Goal: Information Seeking & Learning: Understand process/instructions

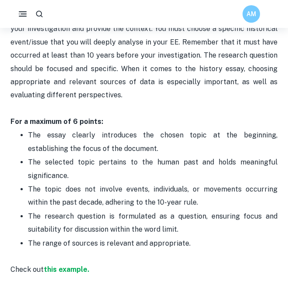
scroll to position [559, 0]
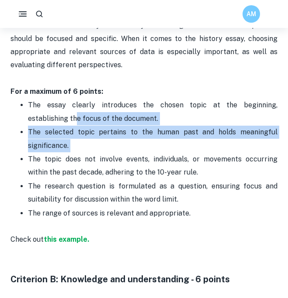
drag, startPoint x: 33, startPoint y: 121, endPoint x: 68, endPoint y: 153, distance: 47.7
click at [68, 153] on ul "The essay clearly introduces the chosen topic at the beginning, establishing th…" at bounding box center [143, 165] width 267 height 135
click at [68, 153] on p "The topic does not involve events, individuals, or movements occurring within t…" at bounding box center [153, 166] width 250 height 27
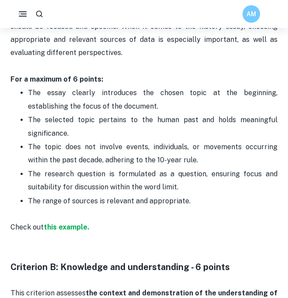
scroll to position [572, 0]
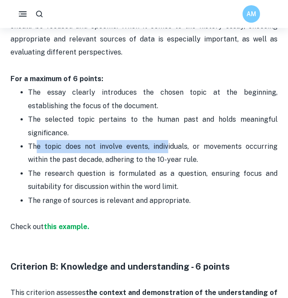
drag, startPoint x: 34, startPoint y: 146, endPoint x: 156, endPoint y: 147, distance: 121.9
click at [154, 147] on p "The topic does not involve events, individuals, or movements occurring within t…" at bounding box center [153, 153] width 250 height 27
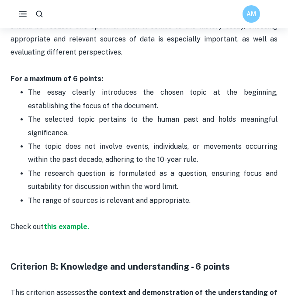
click at [164, 151] on p "The topic does not involve events, individuals, or movements occurring within t…" at bounding box center [153, 153] width 250 height 27
drag, startPoint x: 178, startPoint y: 163, endPoint x: 151, endPoint y: 163, distance: 27.1
click at [151, 163] on p "The topic does not involve events, individuals, or movements occurring within t…" at bounding box center [153, 153] width 250 height 27
click at [111, 163] on p "The topic does not involve events, individuals, or movements occurring within t…" at bounding box center [153, 153] width 250 height 27
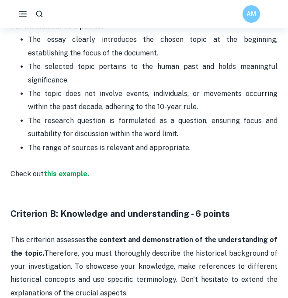
scroll to position [625, 0]
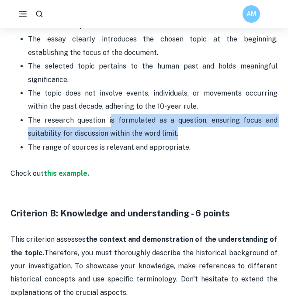
drag, startPoint x: 177, startPoint y: 140, endPoint x: 111, endPoint y: 116, distance: 71.0
click at [111, 115] on p "The research question is formulated as a question, ensuring focus and suitabili…" at bounding box center [153, 127] width 250 height 27
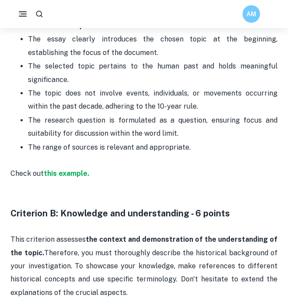
click at [153, 124] on p "The research question is formulated as a question, ensuring focus and suitabili…" at bounding box center [153, 127] width 250 height 27
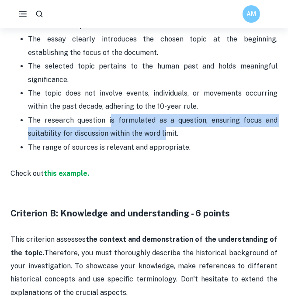
drag, startPoint x: 164, startPoint y: 129, endPoint x: 110, endPoint y: 119, distance: 55.5
click at [110, 119] on p "The research question is formulated as a question, ensuring focus and suitabili…" at bounding box center [153, 127] width 250 height 27
click at [128, 132] on p "The research question is formulated as a question, ensuring focus and suitabili…" at bounding box center [153, 127] width 250 height 27
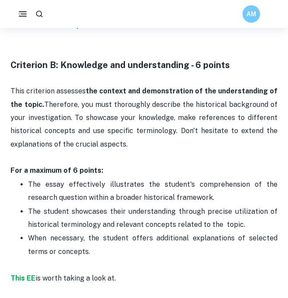
scroll to position [778, 0]
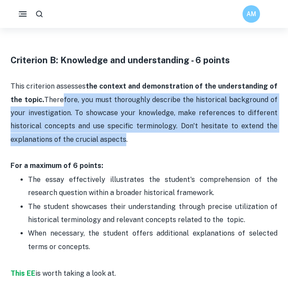
drag, startPoint x: 120, startPoint y: 139, endPoint x: 62, endPoint y: 105, distance: 67.8
click at [62, 105] on p "This criterion assesses the context and demonstration of the understanding of t…" at bounding box center [143, 126] width 267 height 93
click at [108, 134] on p "This criterion assesses the context and demonstration of the understanding of t…" at bounding box center [143, 126] width 267 height 93
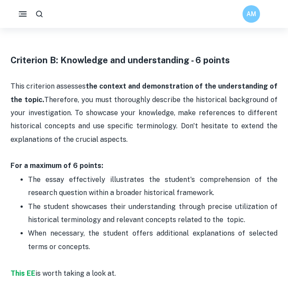
scroll to position [785, 0]
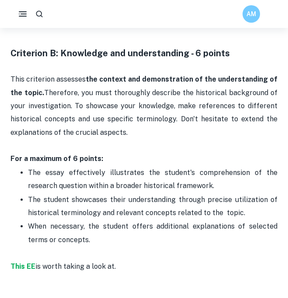
drag, startPoint x: 169, startPoint y: 138, endPoint x: 103, endPoint y: 117, distance: 69.4
click at [101, 117] on p "This criterion assesses the context and demonstration of the understanding of t…" at bounding box center [143, 119] width 267 height 93
click at [131, 121] on p "This criterion assesses the context and demonstration of the understanding of t…" at bounding box center [143, 119] width 267 height 93
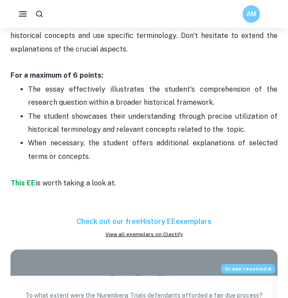
scroll to position [865, 0]
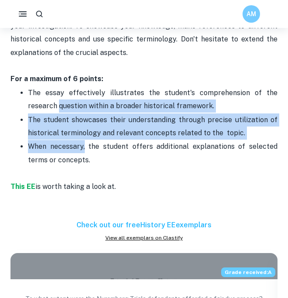
drag, startPoint x: 25, startPoint y: 110, endPoint x: 87, endPoint y: 147, distance: 72.3
click at [87, 147] on ul "The essay effectively illustrates the student's comprehension of the research q…" at bounding box center [143, 126] width 267 height 81
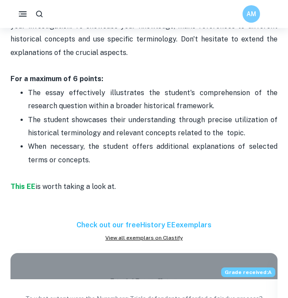
click at [89, 147] on p "When necessary, the student offers additional explanations of selected terms or…" at bounding box center [153, 153] width 250 height 27
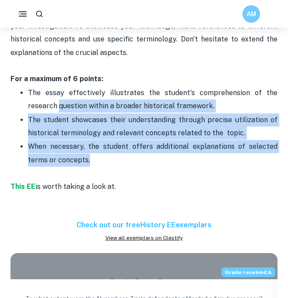
drag, startPoint x: 102, startPoint y: 165, endPoint x: 26, endPoint y: 107, distance: 95.7
click at [26, 107] on ul "The essay effectively illustrates the student's comprehension of the research q…" at bounding box center [143, 126] width 267 height 81
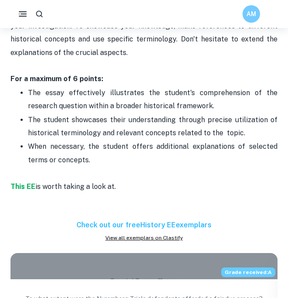
click at [53, 131] on p "The student showcases their understanding through precise utilization of histor…" at bounding box center [153, 127] width 250 height 27
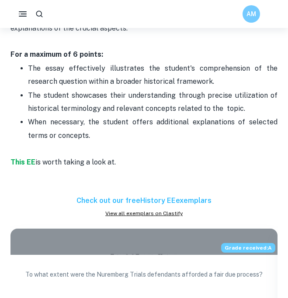
scroll to position [891, 0]
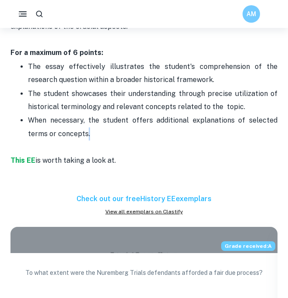
drag, startPoint x: 89, startPoint y: 140, endPoint x: 53, endPoint y: 129, distance: 37.5
click at [86, 140] on p "When necessary, the student offers additional explanations of selected terms or…" at bounding box center [153, 127] width 250 height 27
click at [56, 130] on p "When necessary, the student offers additional explanations of selected terms or…" at bounding box center [153, 127] width 250 height 27
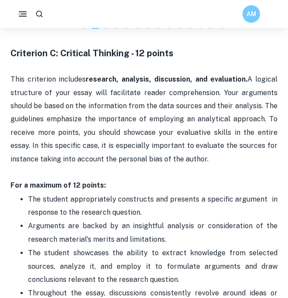
scroll to position [1207, 0]
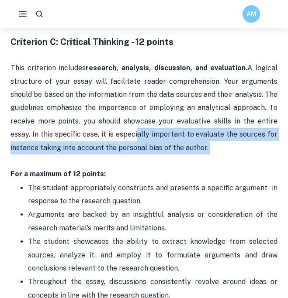
drag, startPoint x: 126, startPoint y: 157, endPoint x: 110, endPoint y: 128, distance: 32.9
click at [110, 128] on p "This criterion includes research, analysis, discussion, and evaluation. A logic…" at bounding box center [143, 122] width 267 height 120
click at [125, 146] on p "This criterion includes research, analysis, discussion, and evaluation. A logic…" at bounding box center [143, 122] width 267 height 120
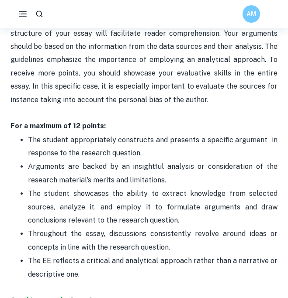
scroll to position [1256, 0]
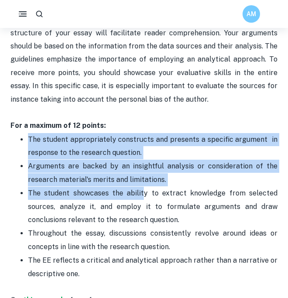
drag, startPoint x: 24, startPoint y: 136, endPoint x: 145, endPoint y: 188, distance: 131.7
click at [145, 188] on ul "The student appropriately constructs and presents a specific argument in respon…" at bounding box center [143, 207] width 267 height 148
click at [145, 188] on p "The student showcases the ability to extract knowledge from selected sources, a…" at bounding box center [153, 207] width 250 height 40
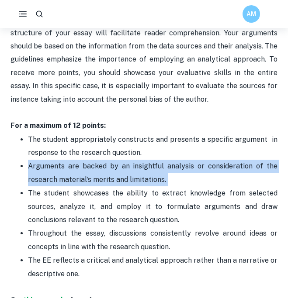
drag, startPoint x: 25, startPoint y: 165, endPoint x: 194, endPoint y: 187, distance: 170.1
click at [194, 187] on ul "The student appropriately constructs and presents a specific argument in respon…" at bounding box center [143, 207] width 267 height 148
click at [194, 187] on p "The student showcases the ability to extract knowledge from selected sources, a…" at bounding box center [153, 207] width 250 height 40
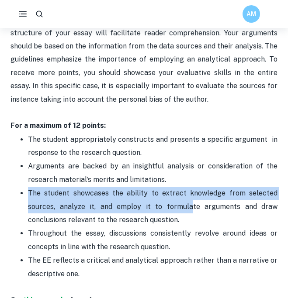
drag, startPoint x: 28, startPoint y: 194, endPoint x: 193, endPoint y: 212, distance: 166.2
click at [193, 212] on ul "The student appropriately constructs and presents a specific argument in respon…" at bounding box center [143, 207] width 267 height 148
click at [193, 212] on p "The student showcases the ability to extract knowledge from selected sources, a…" at bounding box center [153, 207] width 250 height 40
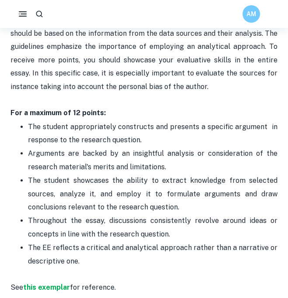
scroll to position [1269, 0]
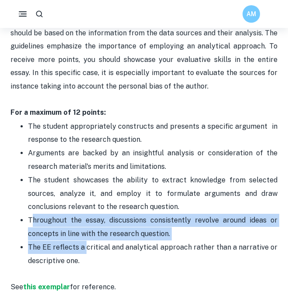
drag, startPoint x: 33, startPoint y: 224, endPoint x: 86, endPoint y: 252, distance: 59.4
click at [86, 252] on ul "The student appropriately constructs and presents a specific argument in respon…" at bounding box center [143, 194] width 267 height 148
click at [86, 252] on p "The EE reflects a critical and analytical approach rather than a narrative or d…" at bounding box center [153, 254] width 250 height 27
drag, startPoint x: 84, startPoint y: 252, endPoint x: 42, endPoint y: 219, distance: 53.3
click at [42, 219] on ul "The student appropriately constructs and presents a specific argument in respon…" at bounding box center [143, 194] width 267 height 148
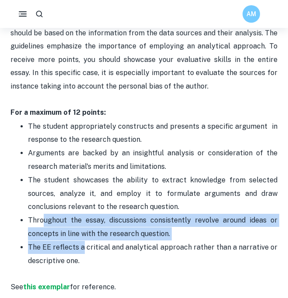
click at [79, 230] on p "Throughout the essay, discussions consistently revolve around ideas or concepts…" at bounding box center [153, 227] width 250 height 27
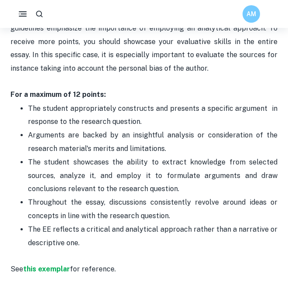
scroll to position [1289, 0]
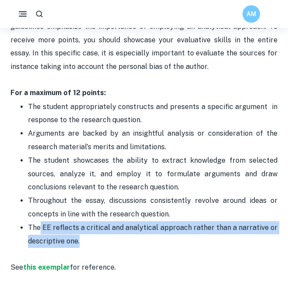
drag, startPoint x: 84, startPoint y: 239, endPoint x: 78, endPoint y: 236, distance: 6.8
click at [39, 226] on p "The EE reflects a critical and analytical approach rather than a narrative or d…" at bounding box center [153, 235] width 250 height 27
click at [82, 237] on p "The EE reflects a critical and analytical approach rather than a narrative or d…" at bounding box center [153, 235] width 250 height 27
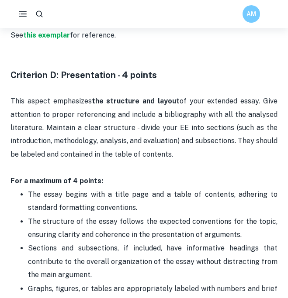
scroll to position [1524, 0]
